Goal: Find specific page/section: Find specific page/section

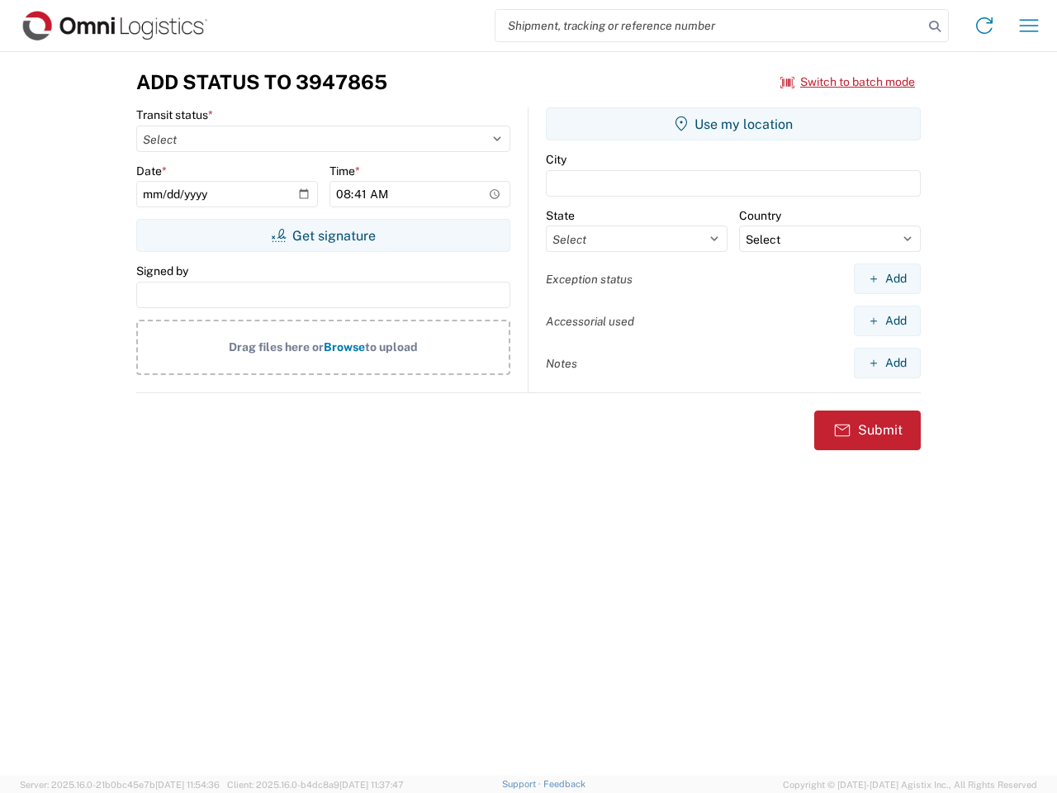
click at [709, 26] on input "search" at bounding box center [710, 25] width 428 height 31
click at [935, 26] on icon at bounding box center [934, 26] width 23 height 23
click at [985, 26] on icon at bounding box center [984, 25] width 26 height 26
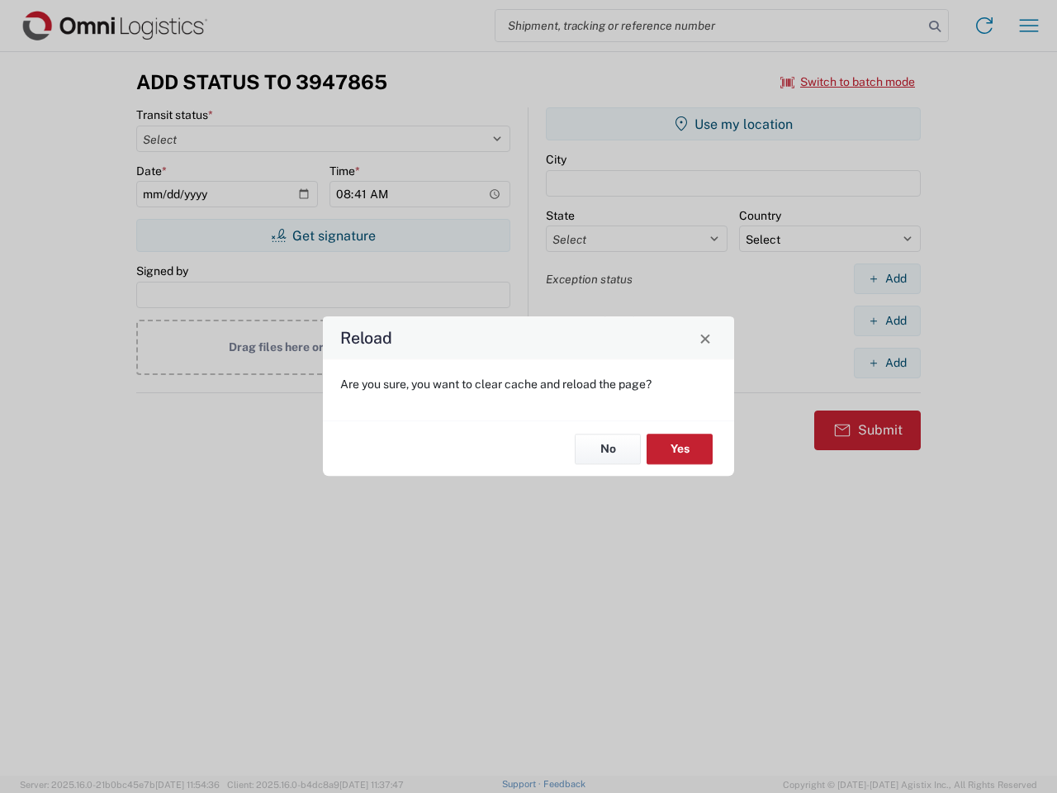
click at [848, 82] on div "Reload Are you sure, you want to clear cache and reload the page? No Yes" at bounding box center [528, 396] width 1057 height 793
click at [323, 235] on div "Reload Are you sure, you want to clear cache and reload the page? No Yes" at bounding box center [528, 396] width 1057 height 793
click at [733, 124] on div "Reload Are you sure, you want to clear cache and reload the page? No Yes" at bounding box center [528, 396] width 1057 height 793
click at [887, 278] on div "Reload Are you sure, you want to clear cache and reload the page? No Yes" at bounding box center [528, 396] width 1057 height 793
click at [887, 320] on div "Reload Are you sure, you want to clear cache and reload the page? No Yes" at bounding box center [528, 396] width 1057 height 793
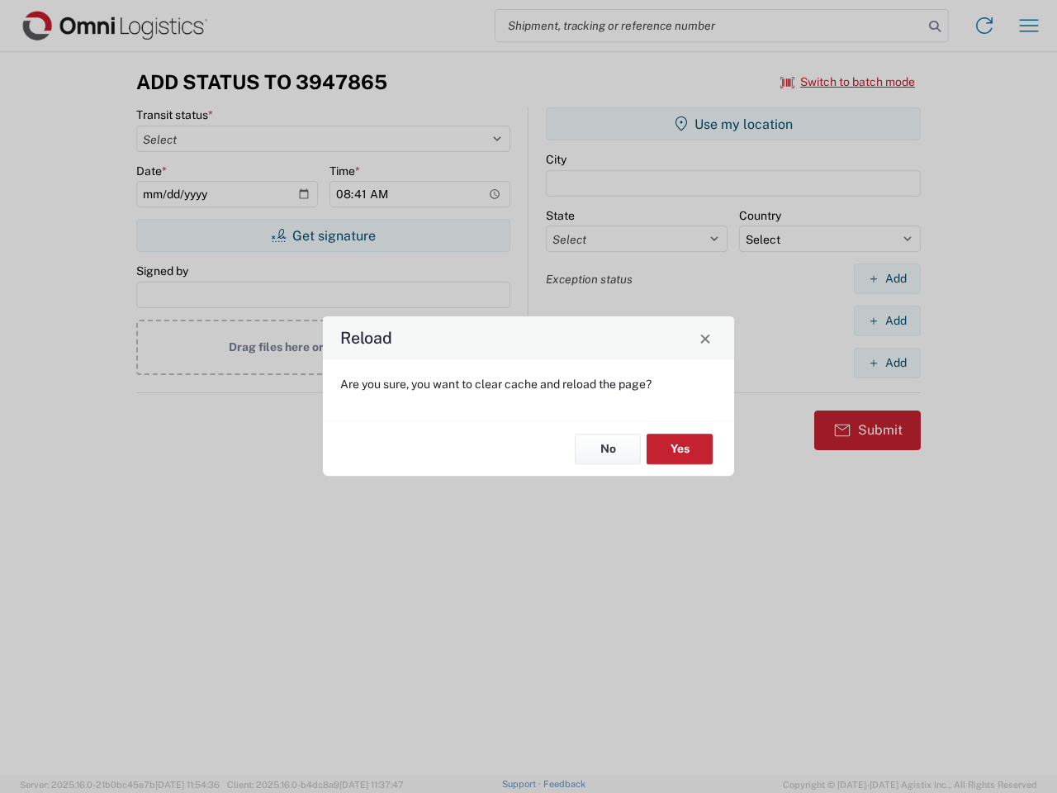
click at [887, 363] on div "Reload Are you sure, you want to clear cache and reload the page? No Yes" at bounding box center [528, 396] width 1057 height 793
